Goal: Information Seeking & Learning: Learn about a topic

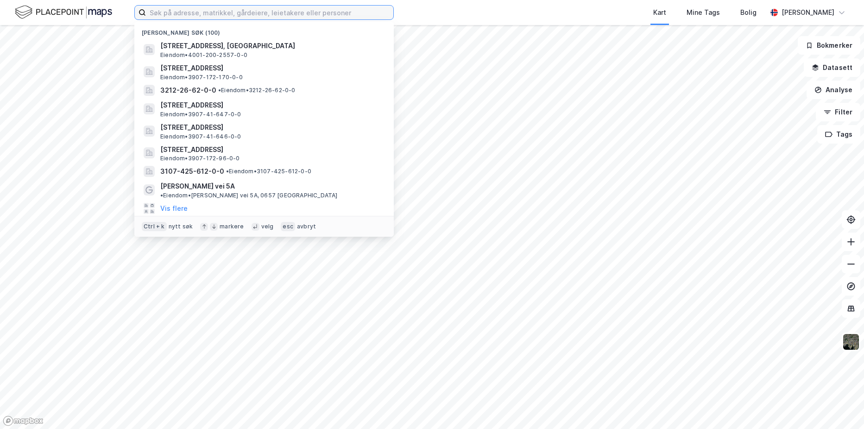
click at [169, 13] on input at bounding box center [269, 13] width 247 height 14
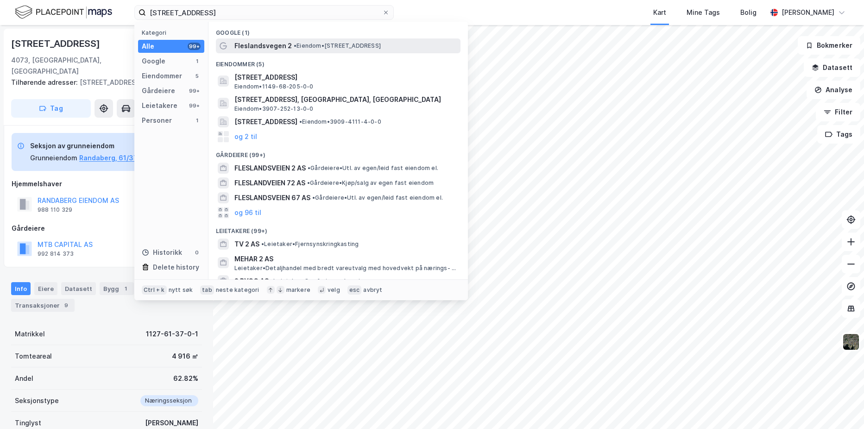
click at [266, 50] on span "Fleslandsvegen 2" at bounding box center [262, 45] width 57 height 11
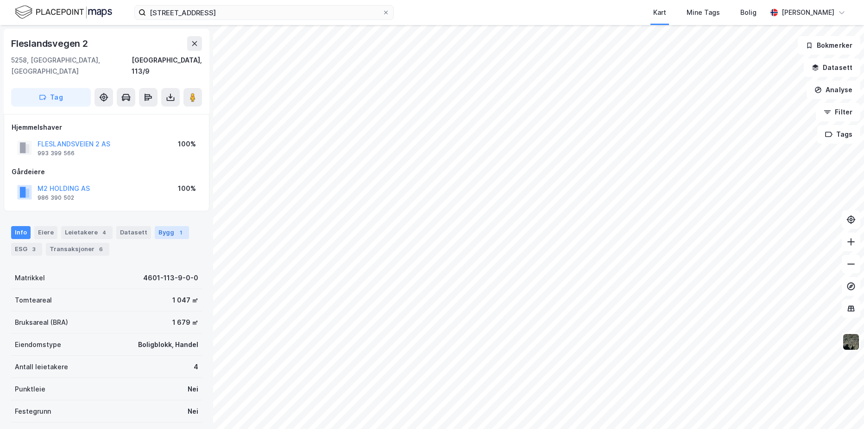
click at [166, 226] on div "Bygg 1" at bounding box center [172, 232] width 34 height 13
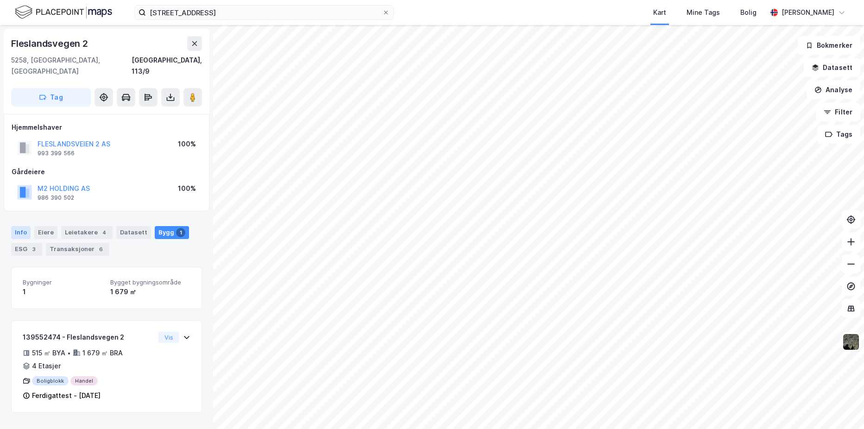
click at [17, 226] on div "Info" at bounding box center [20, 232] width 19 height 13
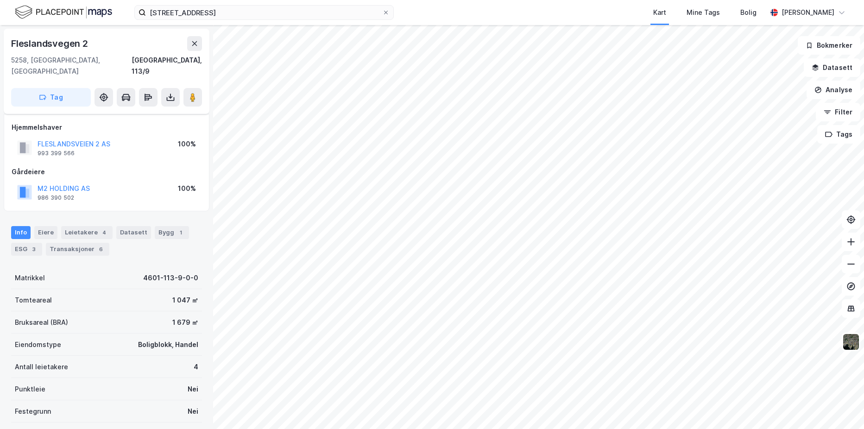
scroll to position [75, 0]
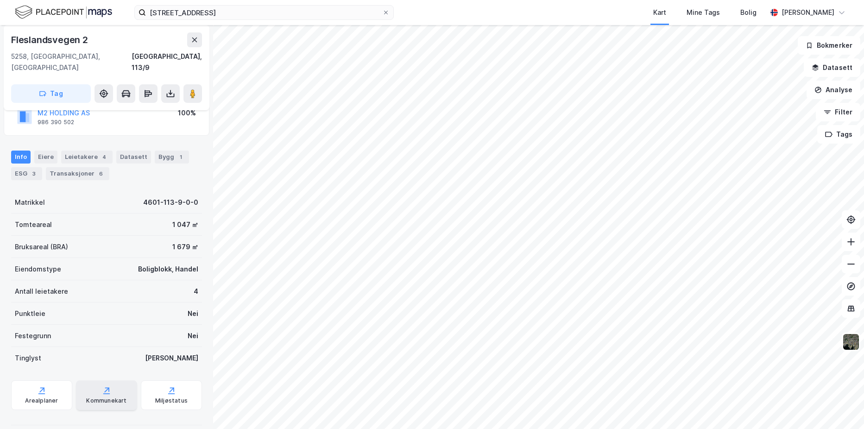
click at [107, 397] on div "Kommunekart" at bounding box center [106, 400] width 40 height 7
click at [818, 65] on icon "button" at bounding box center [815, 66] width 6 height 4
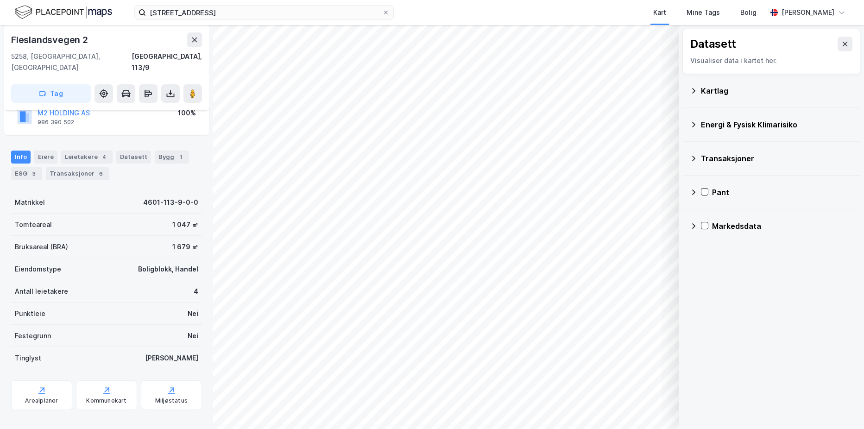
click at [692, 91] on icon at bounding box center [692, 90] width 7 height 7
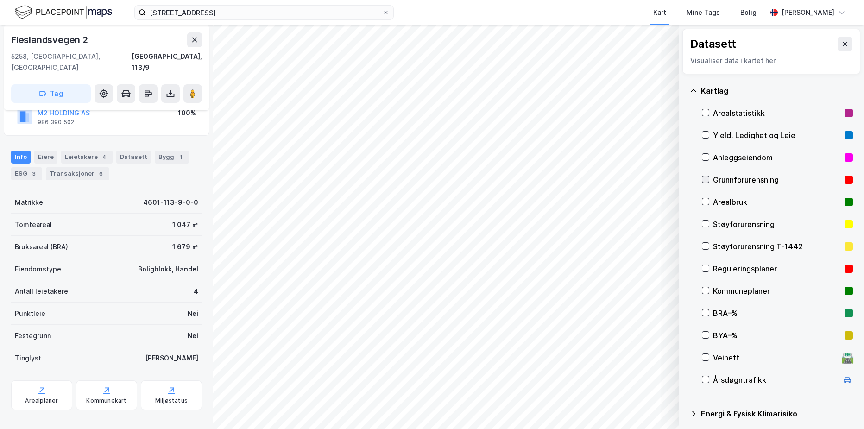
click at [706, 180] on icon at bounding box center [705, 179] width 5 height 3
click at [705, 178] on icon at bounding box center [705, 179] width 6 height 6
click at [704, 268] on icon at bounding box center [705, 268] width 6 height 6
click at [693, 90] on icon at bounding box center [692, 90] width 7 height 7
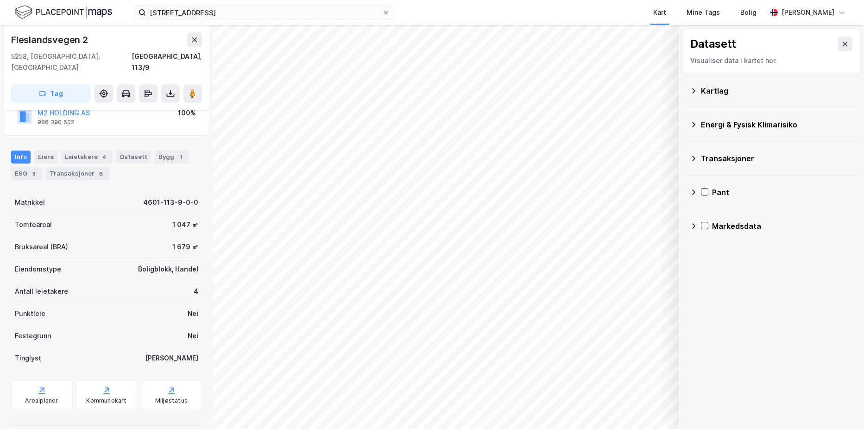
click at [693, 125] on icon at bounding box center [692, 124] width 7 height 7
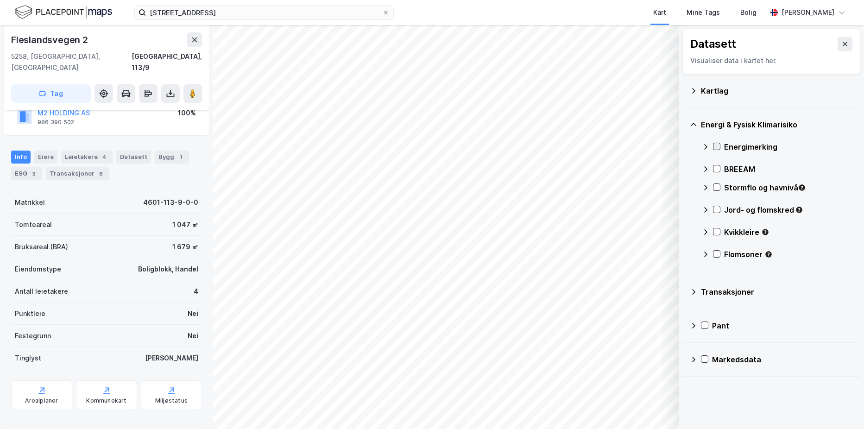
click at [716, 146] on icon at bounding box center [716, 146] width 6 height 6
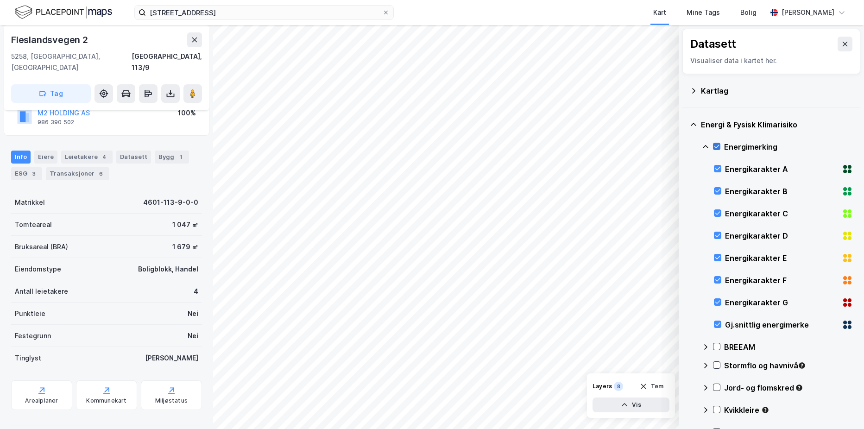
click at [716, 146] on icon at bounding box center [716, 146] width 6 height 6
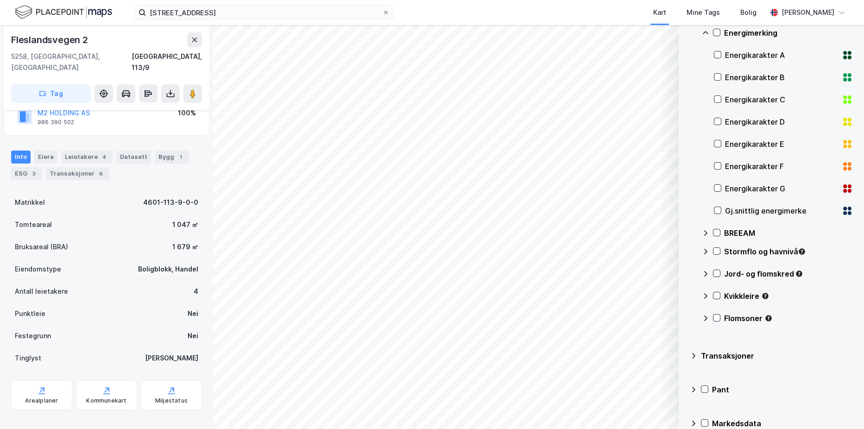
scroll to position [129, 0]
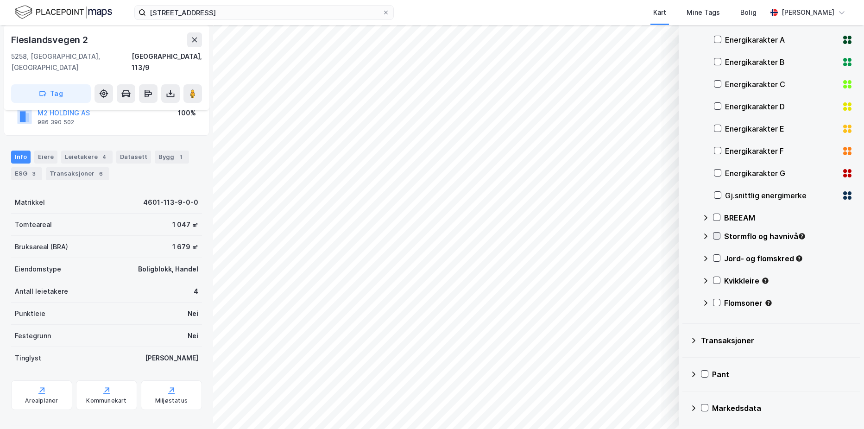
click at [717, 234] on icon at bounding box center [716, 235] width 6 height 6
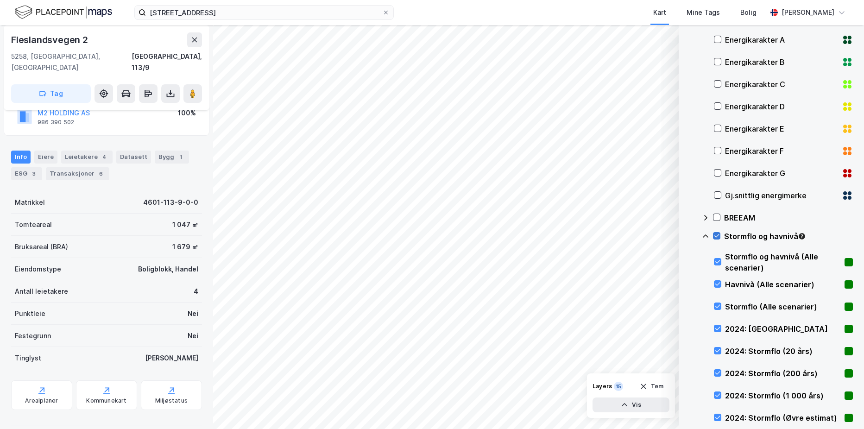
click at [717, 234] on icon at bounding box center [716, 235] width 6 height 6
click at [709, 235] on div "Stormflo og havnivå" at bounding box center [777, 240] width 151 height 22
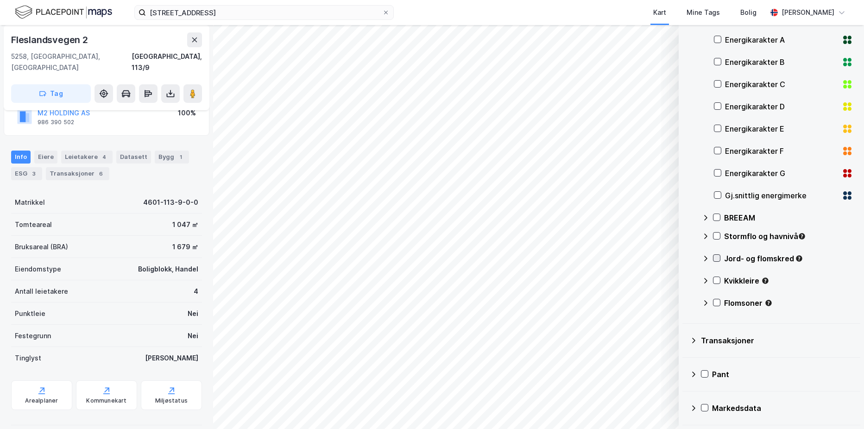
click at [715, 257] on icon at bounding box center [716, 258] width 6 height 6
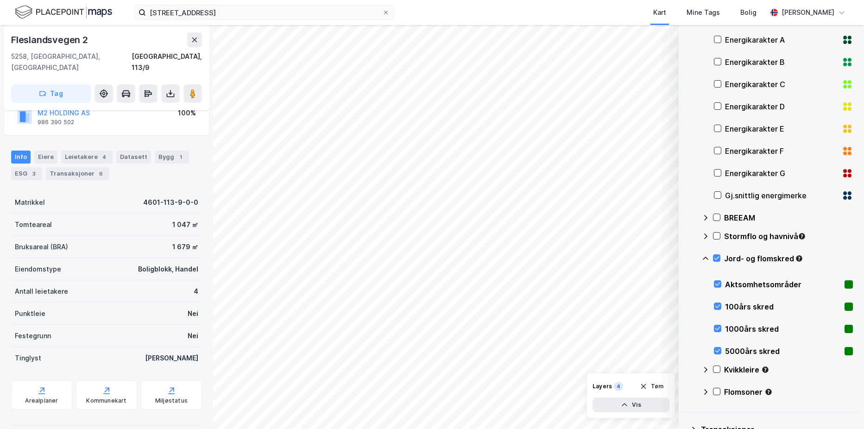
click at [705, 257] on icon at bounding box center [705, 258] width 6 height 3
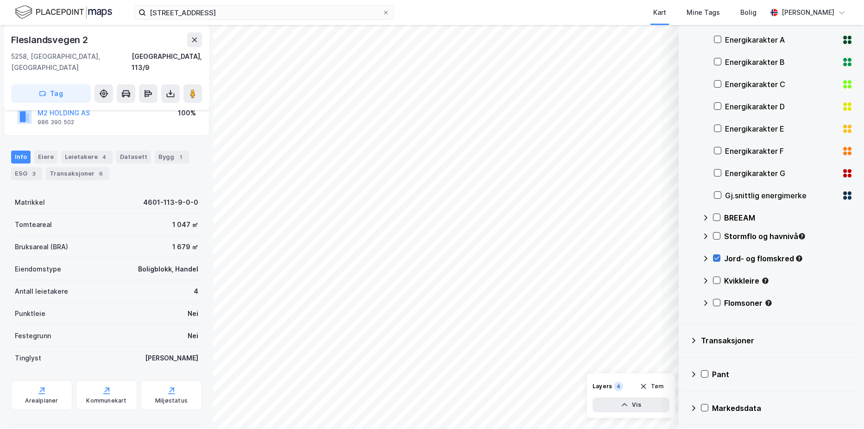
click at [715, 257] on icon at bounding box center [716, 258] width 6 height 6
click at [715, 280] on icon at bounding box center [716, 280] width 6 height 6
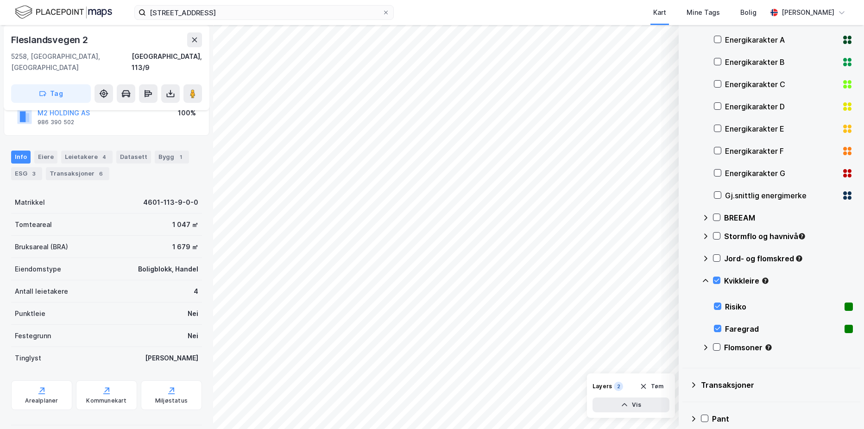
click at [706, 280] on icon at bounding box center [705, 280] width 7 height 7
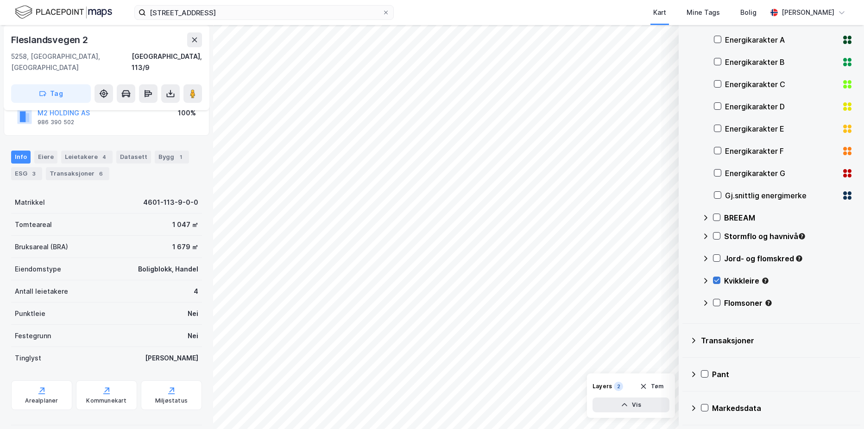
click at [716, 280] on icon at bounding box center [716, 280] width 6 height 6
click at [716, 302] on icon at bounding box center [716, 302] width 6 height 6
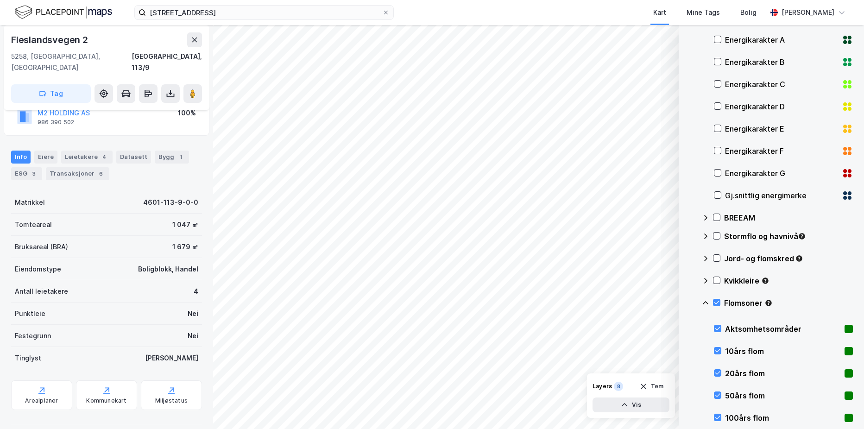
click at [705, 302] on icon at bounding box center [705, 302] width 7 height 7
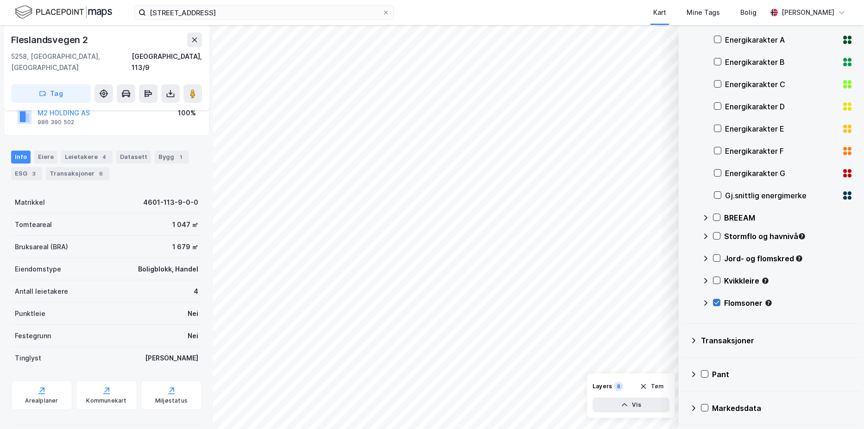
click at [715, 302] on icon at bounding box center [716, 302] width 6 height 6
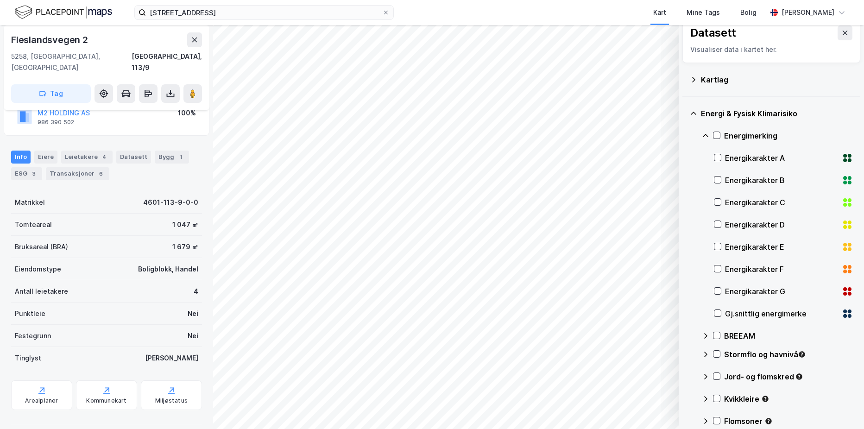
scroll to position [0, 0]
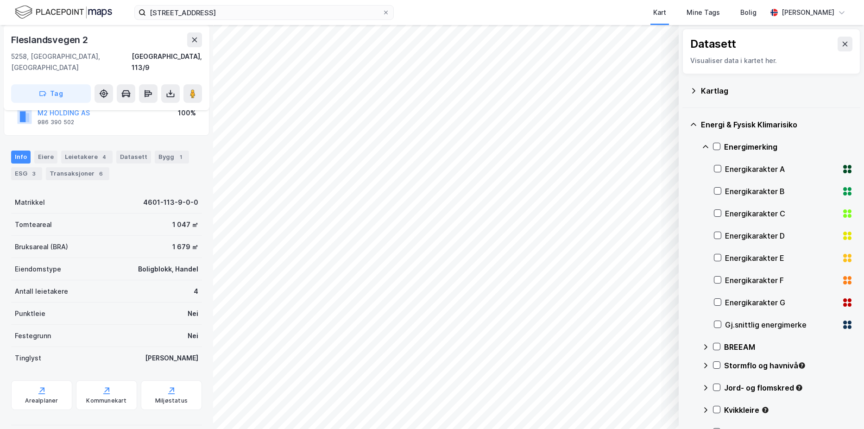
click at [695, 125] on icon at bounding box center [692, 124] width 7 height 7
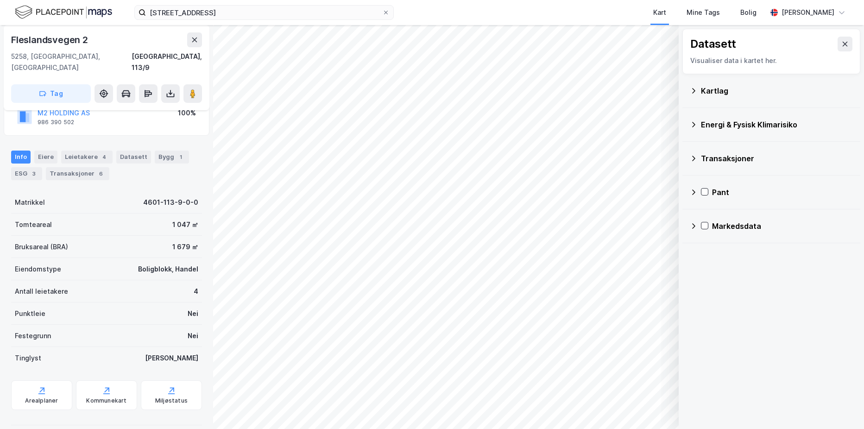
click at [693, 89] on icon at bounding box center [693, 90] width 3 height 5
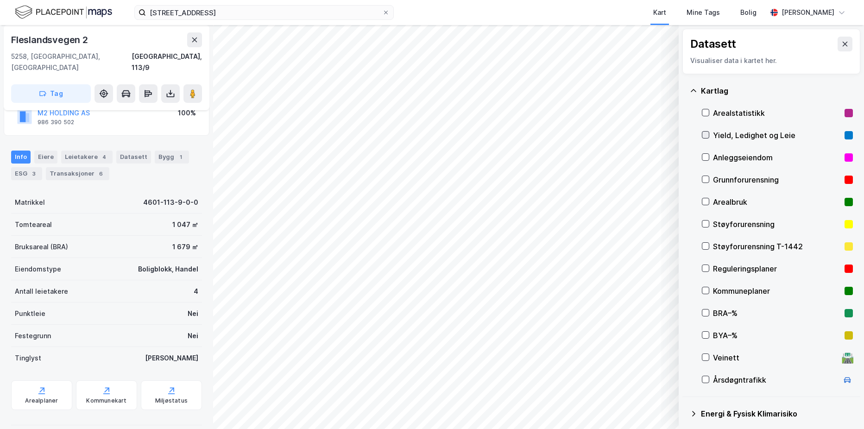
click at [704, 132] on icon at bounding box center [705, 135] width 6 height 6
click at [161, 150] on div "Bygg 1" at bounding box center [172, 156] width 34 height 13
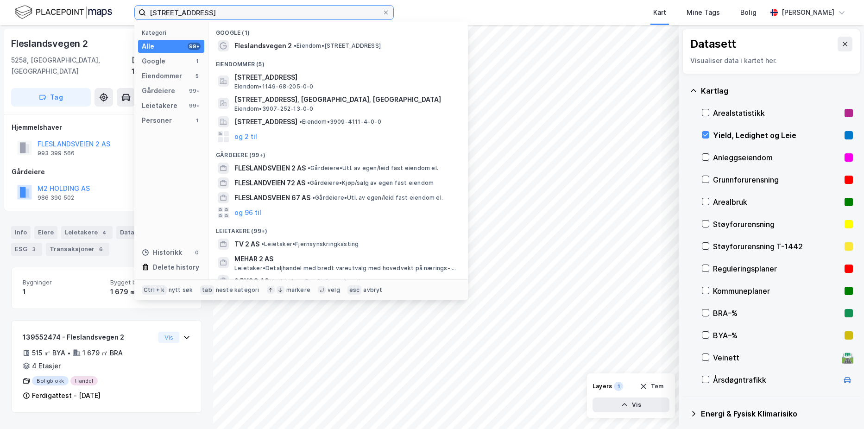
click at [232, 13] on input "[STREET_ADDRESS]" at bounding box center [264, 13] width 236 height 14
drag, startPoint x: 234, startPoint y: 13, endPoint x: 92, endPoint y: 13, distance: 142.6
click at [92, 13] on div "fleslandveien 2 Kategori Alle 99+ Google 1 Eiendommer 5 Gårdeiere 99+ Leietaker…" at bounding box center [432, 12] width 864 height 25
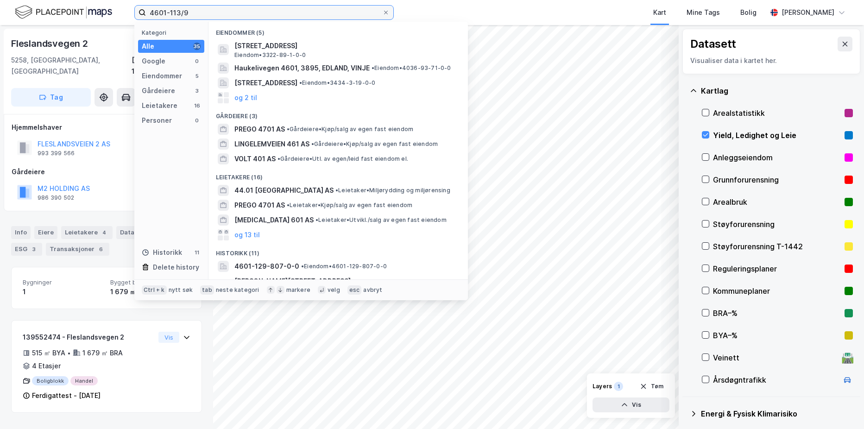
type input "4601-113/9"
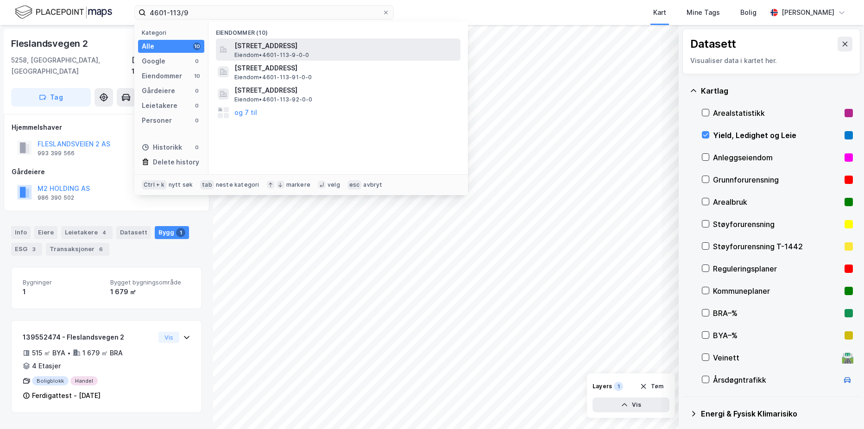
click at [251, 51] on span "Eiendom • 4601-113-9-0-0" at bounding box center [271, 54] width 75 height 7
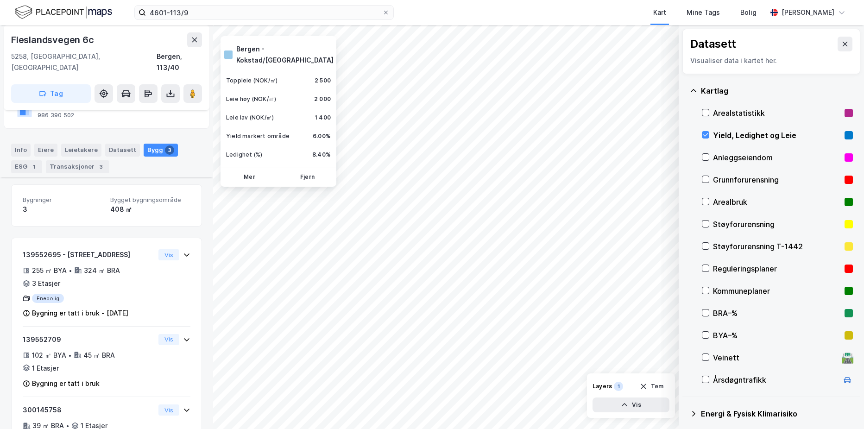
scroll to position [112, 0]
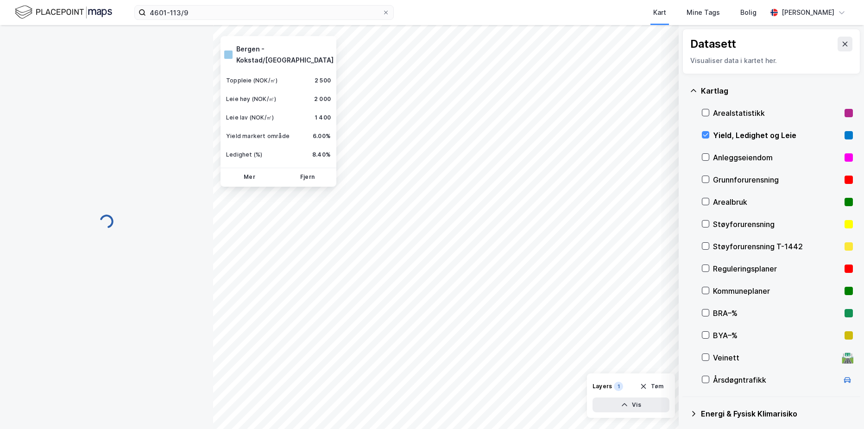
scroll to position [112, 0]
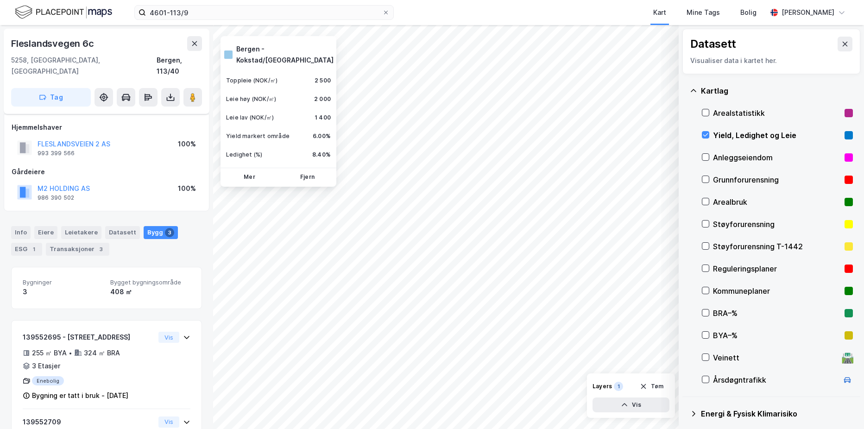
scroll to position [112, 0]
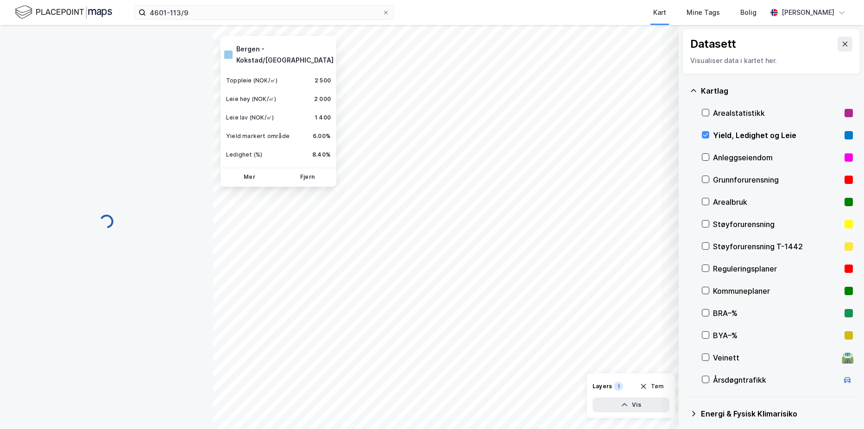
scroll to position [7, 0]
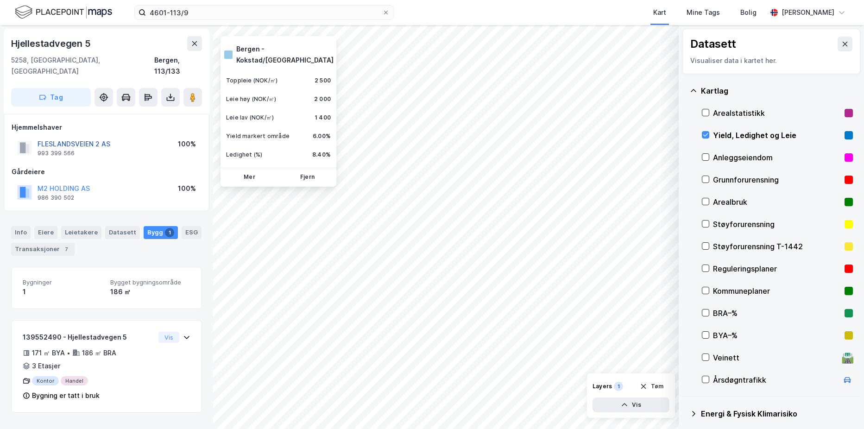
click at [0, 0] on button "FLESLANDSVEIEN 2 AS" at bounding box center [0, 0] width 0 height 0
click at [17, 226] on div "Info" at bounding box center [20, 232] width 19 height 13
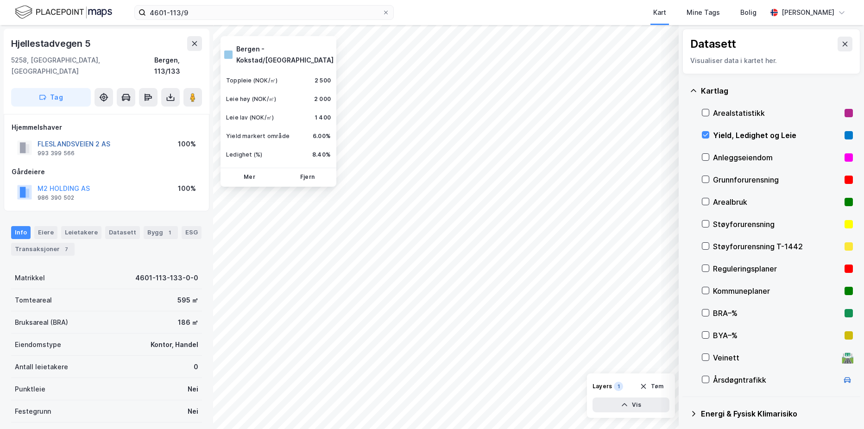
click at [0, 0] on button "FLESLANDSVEIEN 2 AS" at bounding box center [0, 0] width 0 height 0
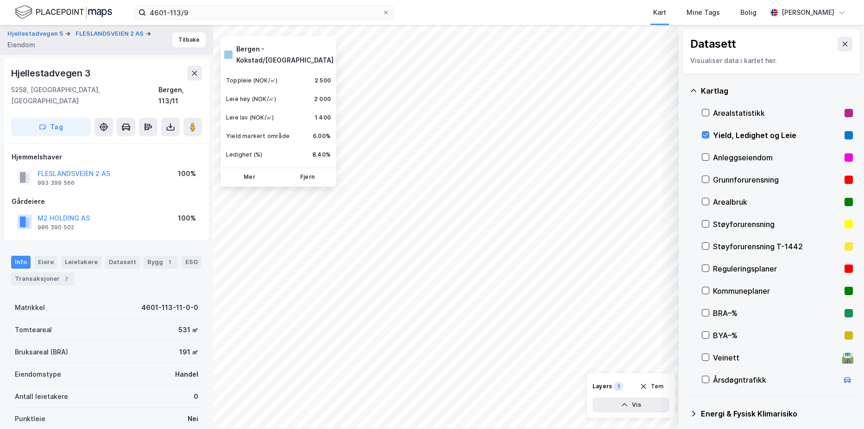
scroll to position [7, 0]
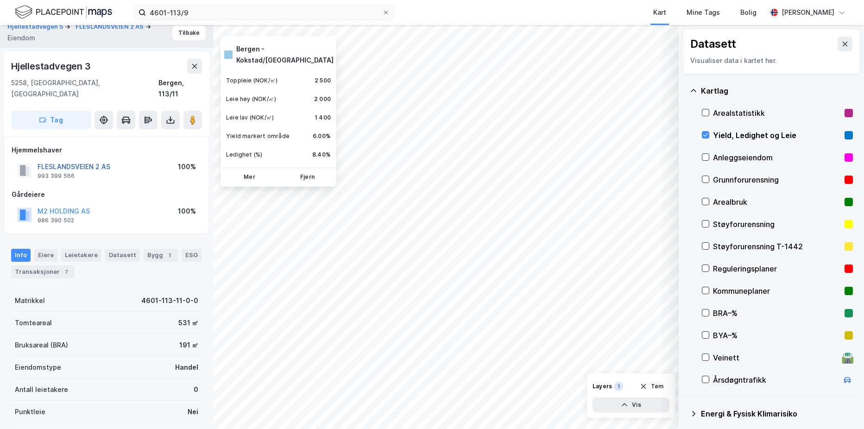
click at [0, 0] on button "FLESLANDSVEIEN 2 AS" at bounding box center [0, 0] width 0 height 0
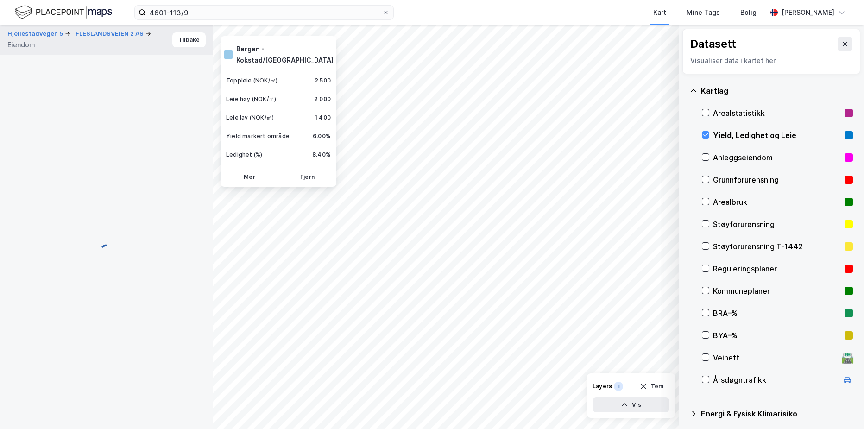
scroll to position [7, 0]
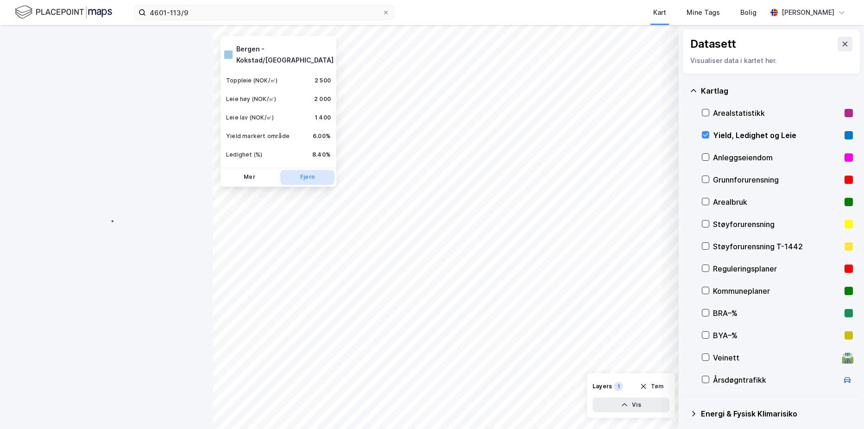
scroll to position [7, 0]
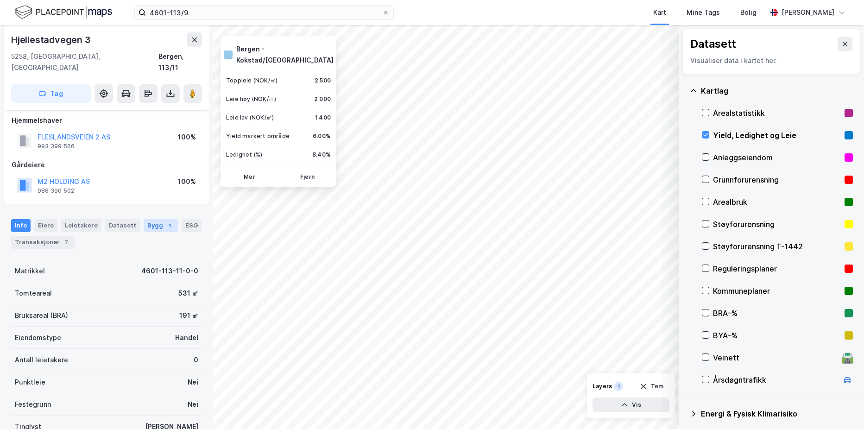
click at [150, 219] on div "Bygg 1" at bounding box center [161, 225] width 34 height 13
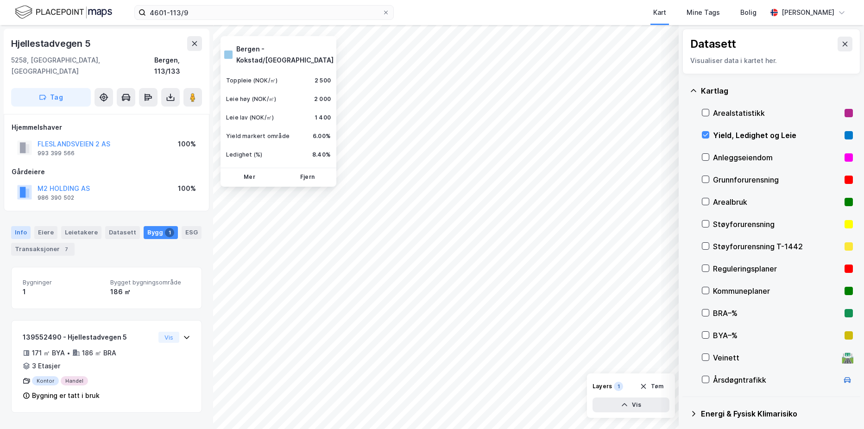
click at [16, 226] on div "Info" at bounding box center [20, 232] width 19 height 13
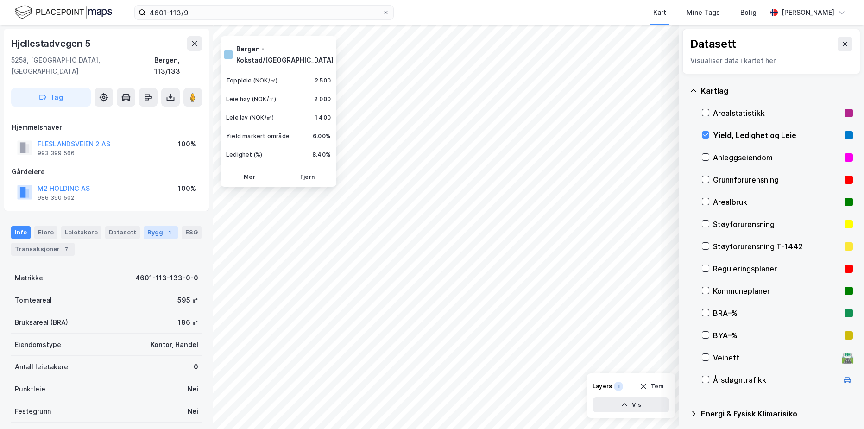
drag, startPoint x: 158, startPoint y: 216, endPoint x: 163, endPoint y: 216, distance: 5.1
click at [158, 226] on div "Bygg 1" at bounding box center [161, 232] width 34 height 13
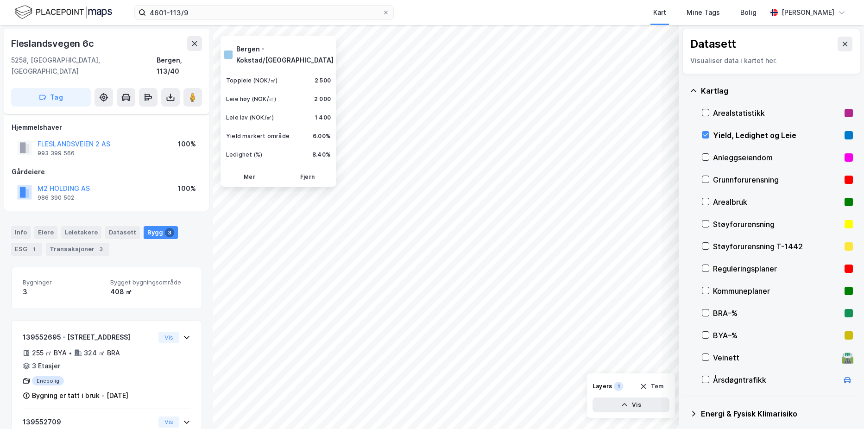
scroll to position [7, 0]
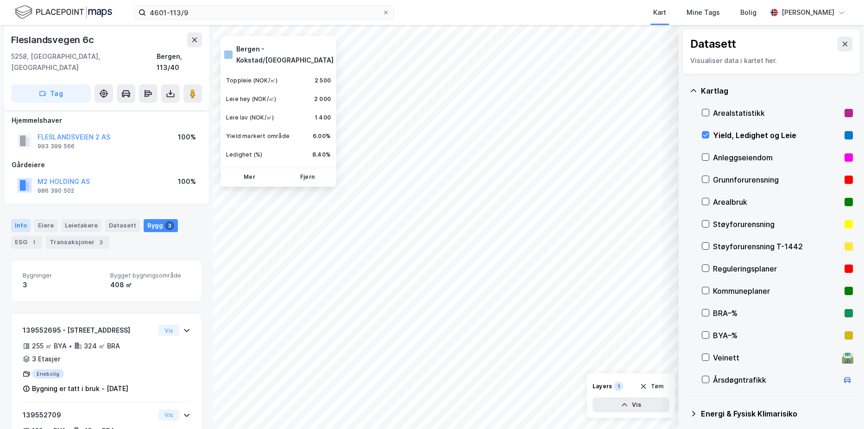
click at [16, 219] on div "Info" at bounding box center [20, 225] width 19 height 13
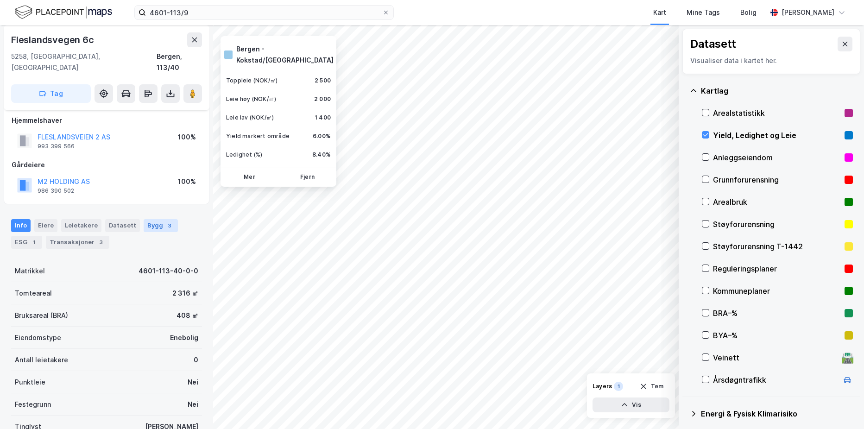
click at [165, 221] on div "3" at bounding box center [169, 225] width 9 height 9
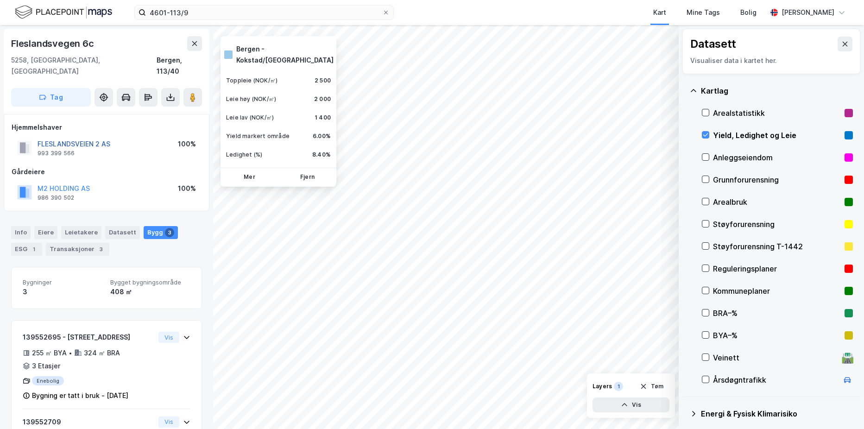
click at [0, 0] on button "FLESLANDSVEIEN 2 AS" at bounding box center [0, 0] width 0 height 0
